Goal: Find specific page/section: Find specific page/section

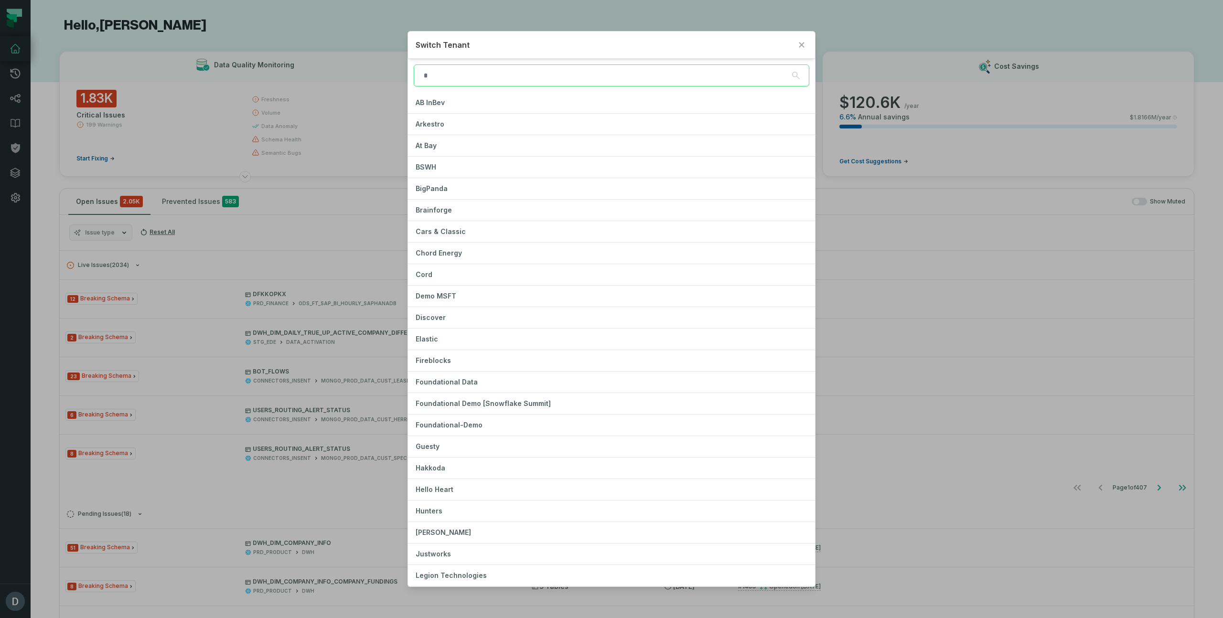
click at [457, 76] on input "search" at bounding box center [611, 75] width 395 height 22
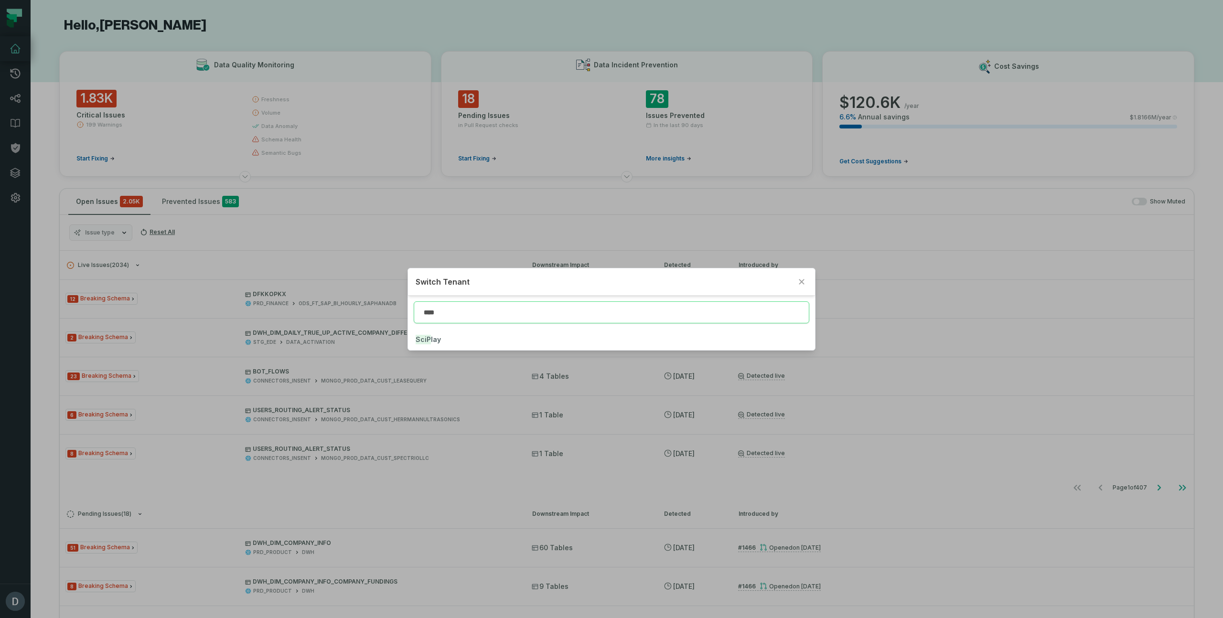
type input "****"
click button "SciP lay" at bounding box center [611, 339] width 406 height 21
type input "*********"
click at [438, 337] on mark "Fireblock" at bounding box center [431, 340] width 32 height 10
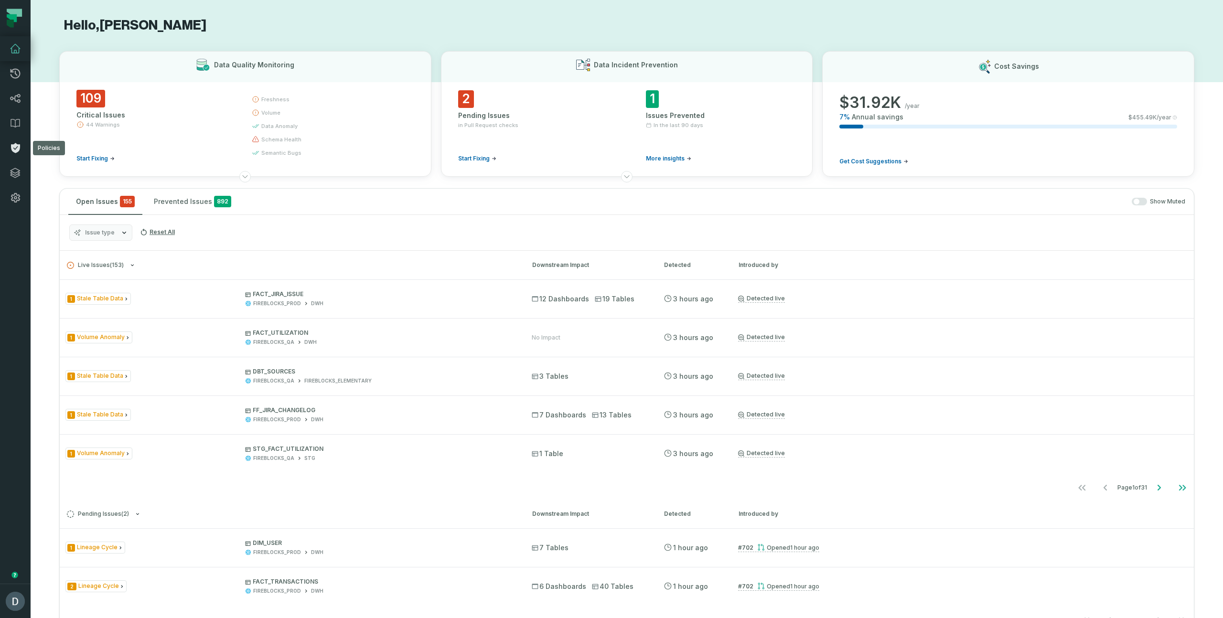
click at [12, 149] on icon at bounding box center [15, 148] width 9 height 10
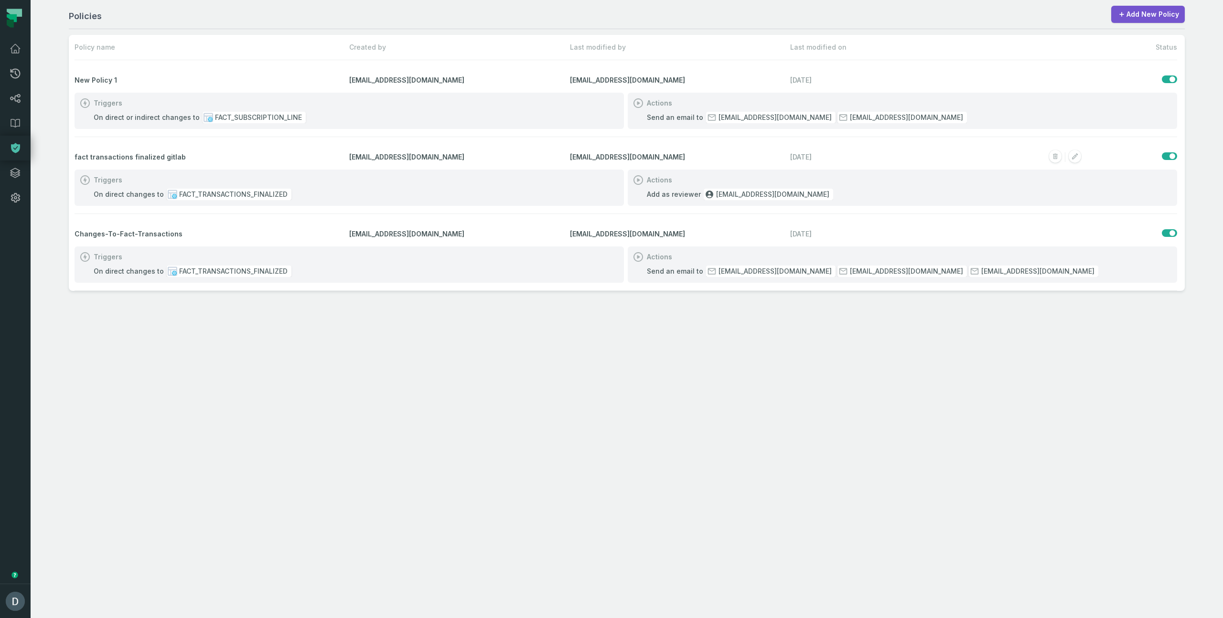
click at [414, 155] on span "[EMAIL_ADDRESS][DOMAIN_NAME]" at bounding box center [457, 157] width 217 height 10
click at [476, 153] on span "[EMAIL_ADDRESS][DOMAIN_NAME]" at bounding box center [457, 157] width 217 height 10
drag, startPoint x: 788, startPoint y: 232, endPoint x: 855, endPoint y: 231, distance: 67.8
click at [855, 231] on div "Changes-To-Fact-Transactions [EMAIL_ADDRESS][DOMAIN_NAME] [EMAIL_ADDRESS][DOMAI…" at bounding box center [626, 234] width 1102 height 25
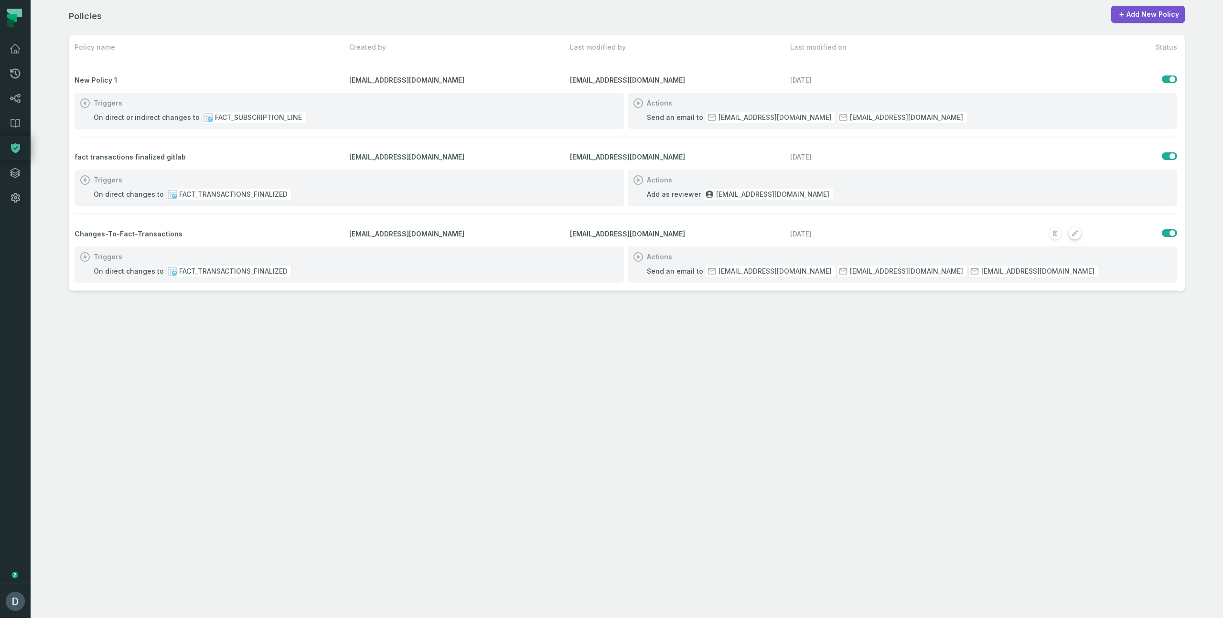
click at [1073, 232] on rect "button" at bounding box center [1074, 233] width 12 height 12
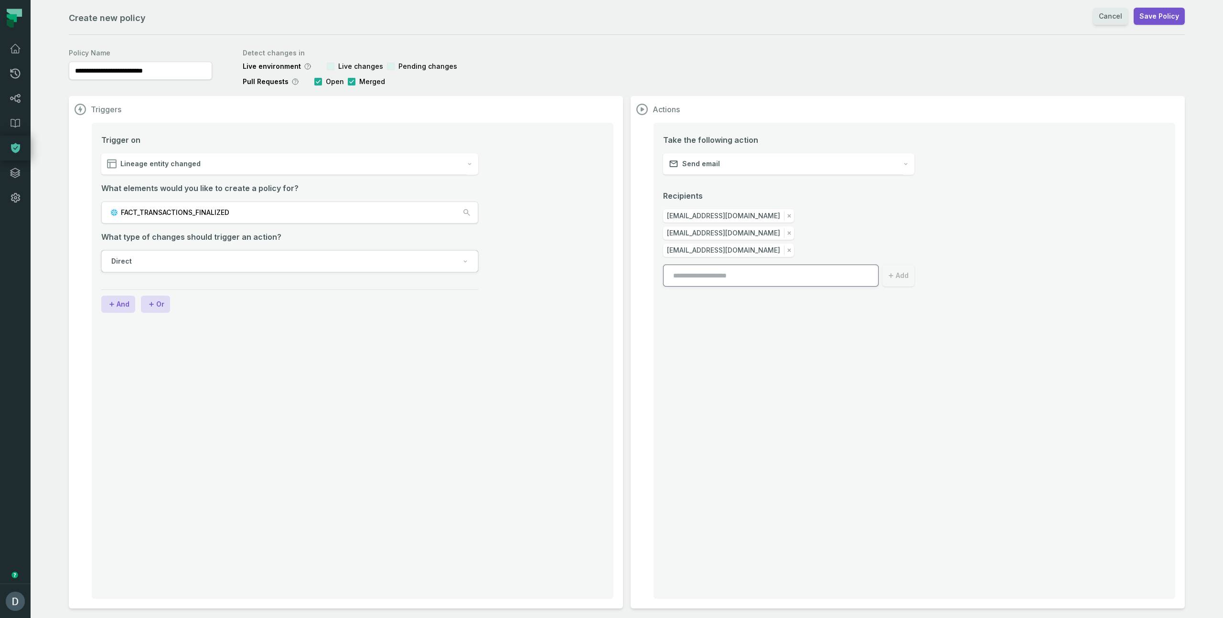
click at [1113, 15] on link "Cancel" at bounding box center [1110, 16] width 35 height 17
